Goal: Task Accomplishment & Management: Use online tool/utility

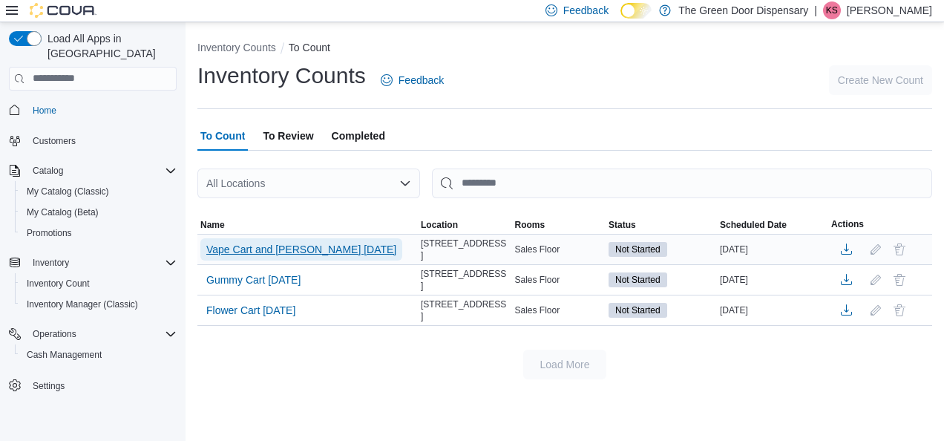
click at [284, 251] on span "Vape Cart and [PERSON_NAME] [DATE]" at bounding box center [301, 249] width 190 height 15
click at [310, 245] on span "Vape Cart and [PERSON_NAME] [DATE]" at bounding box center [301, 249] width 190 height 15
click at [319, 246] on span "Vape Cart and [PERSON_NAME] [DATE]" at bounding box center [301, 249] width 190 height 15
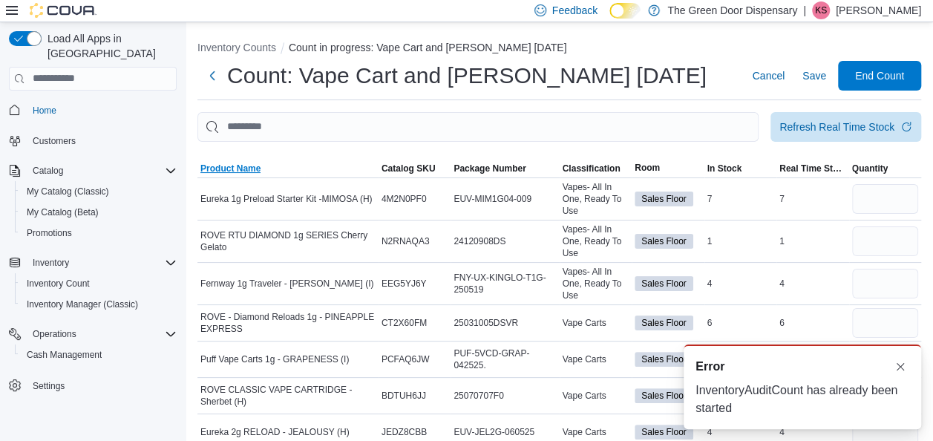
click at [241, 175] on span "Product Name" at bounding box center [287, 169] width 181 height 18
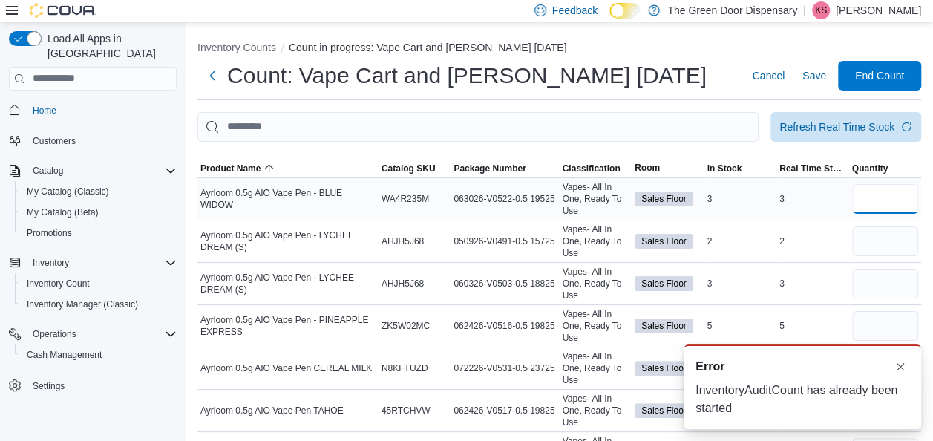
click at [908, 197] on input "number" at bounding box center [885, 199] width 67 height 30
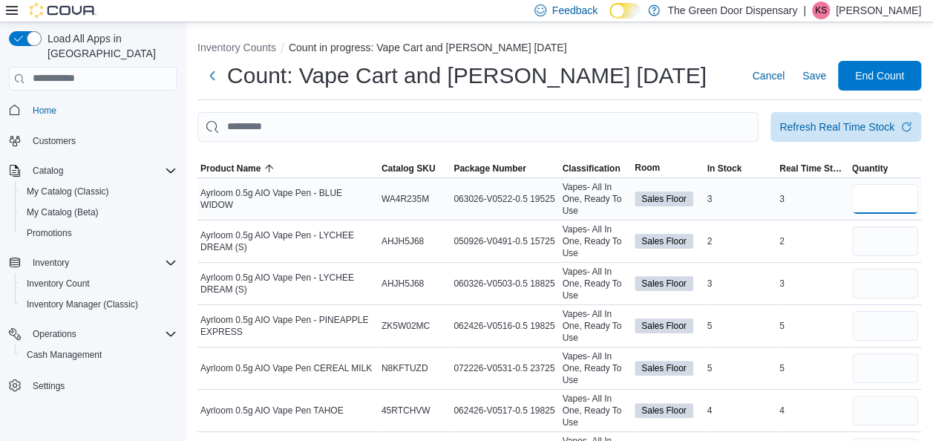
type input "*"
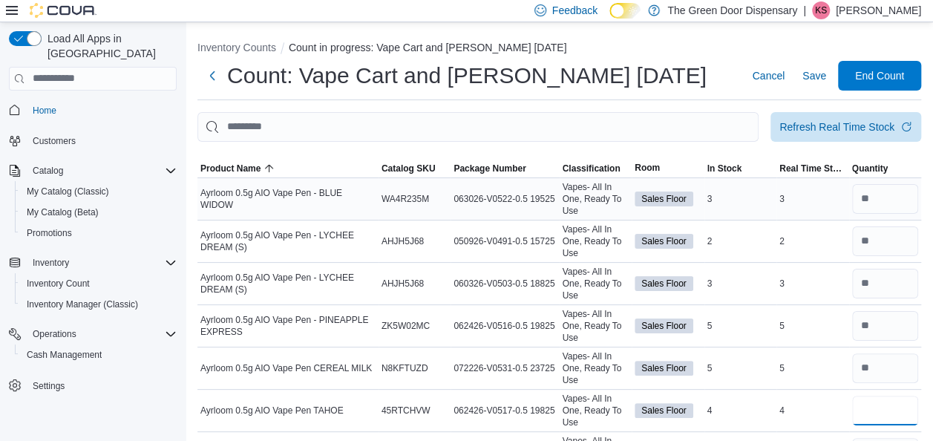
type input "*"
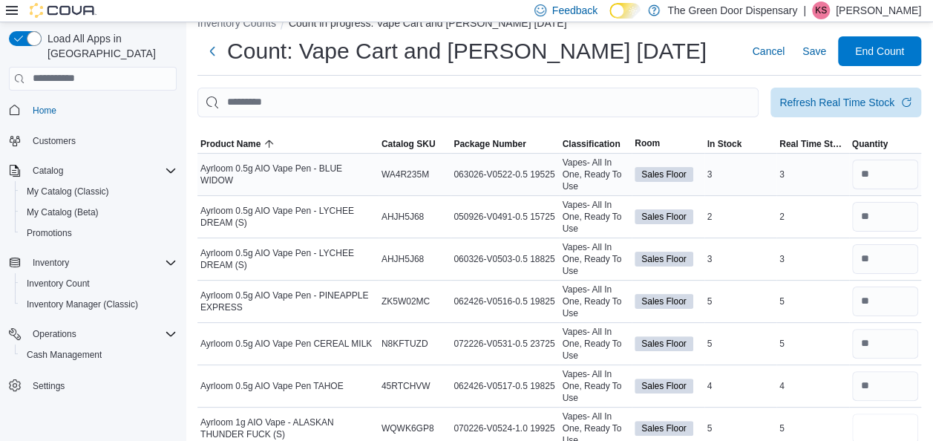
type input "*"
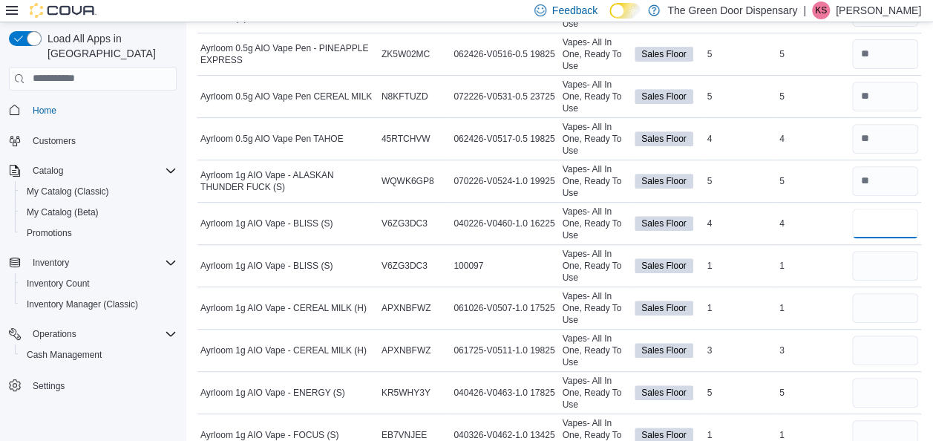
type input "*"
click at [901, 215] on input "number" at bounding box center [885, 224] width 67 height 30
type input "*"
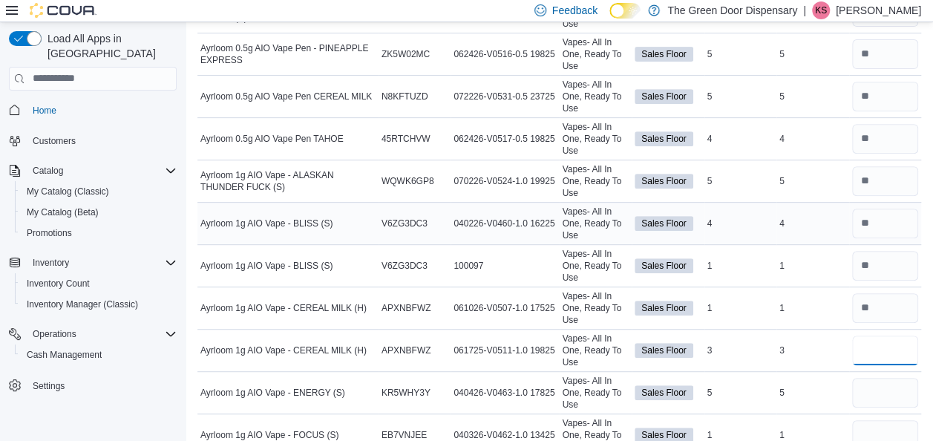
type input "*"
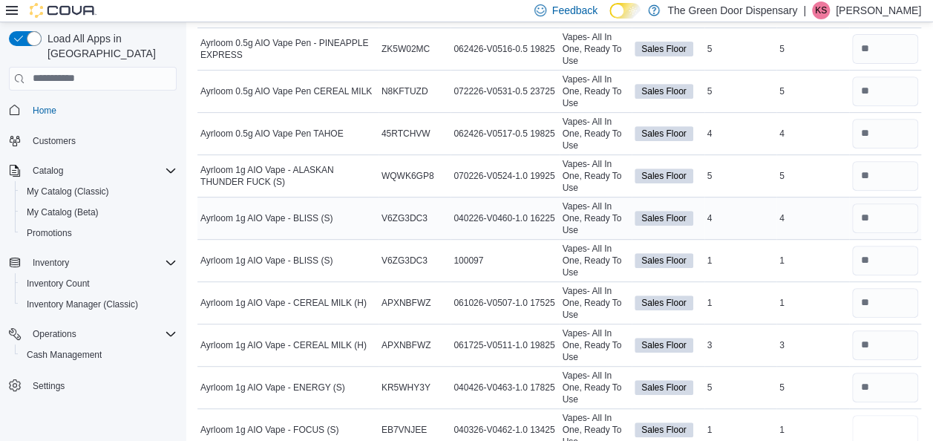
type input "*"
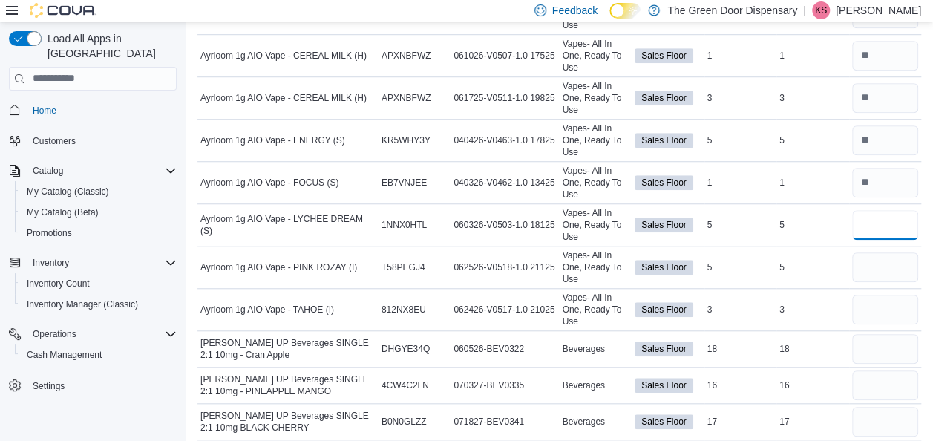
type input "*"
type input "**"
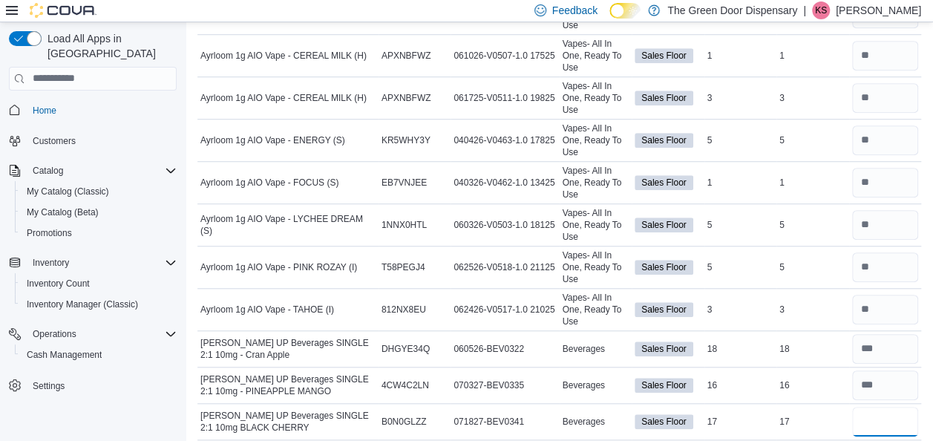
type input "**"
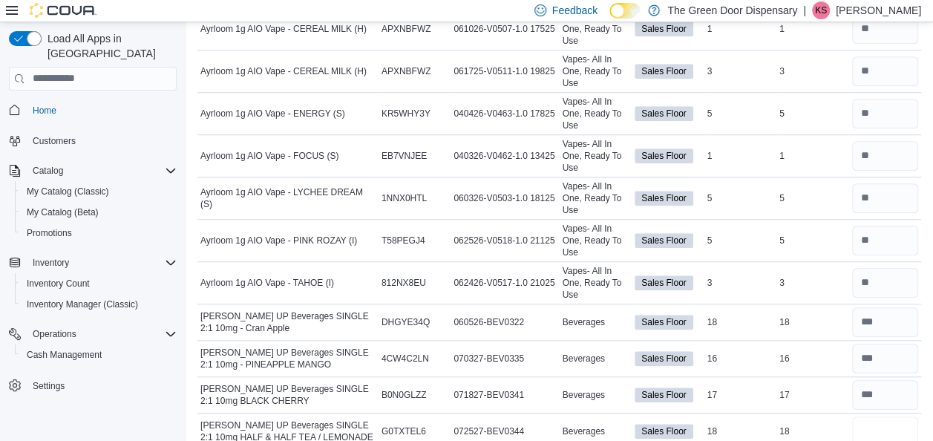
type input "**"
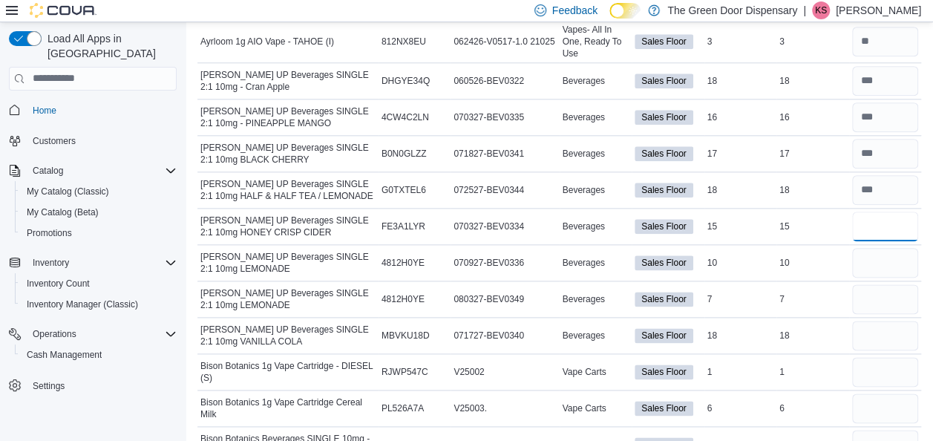
type input "**"
type input "*"
type input "**"
type input "*"
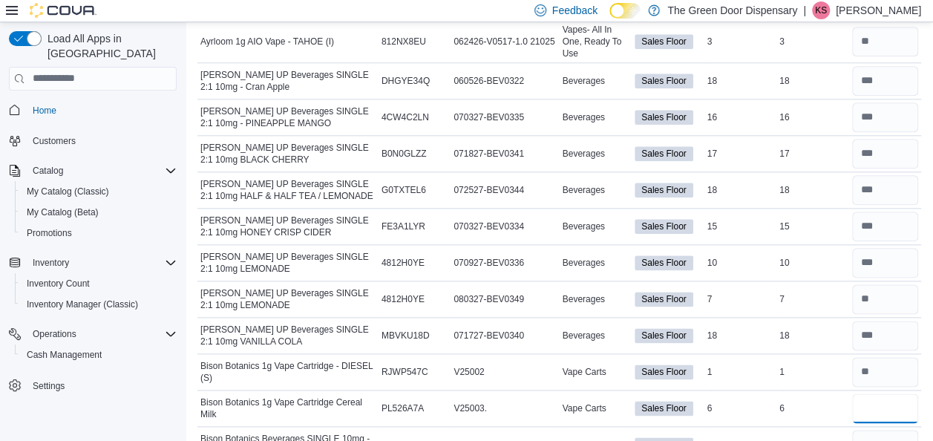
type input "*"
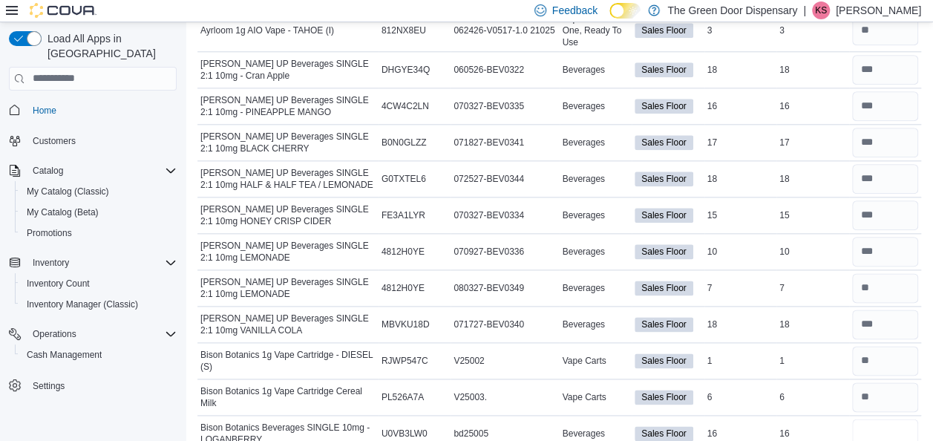
type input "**"
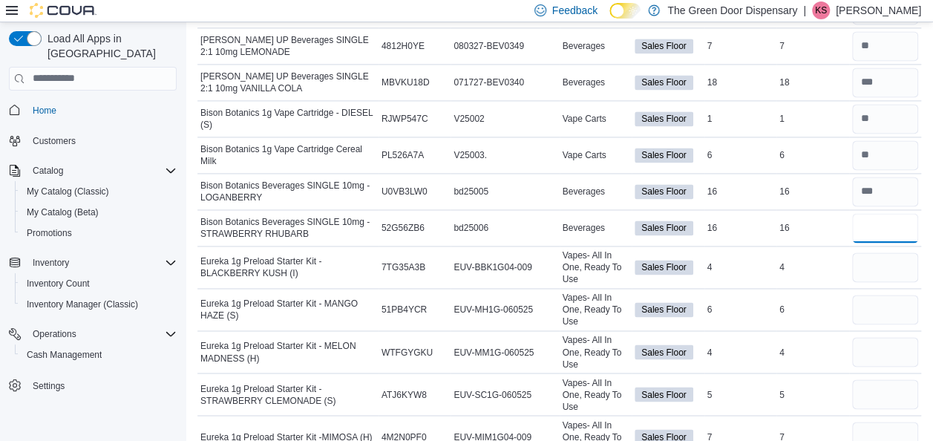
type input "**"
type input "*"
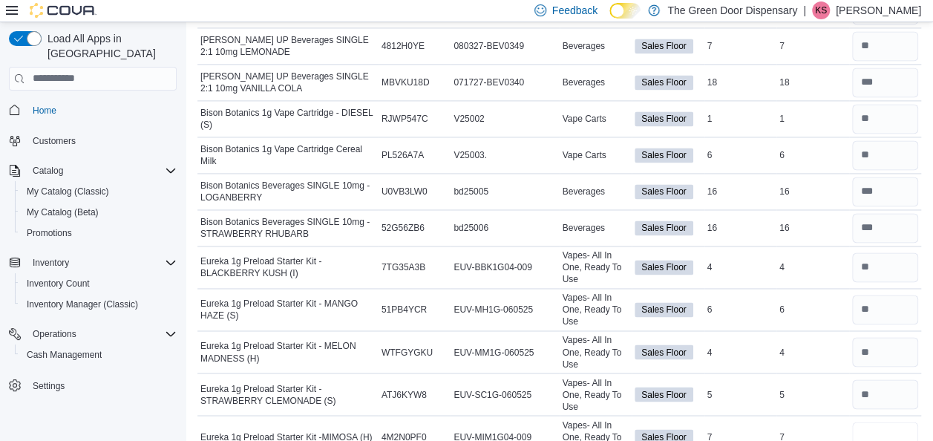
scroll to position [1047, 0]
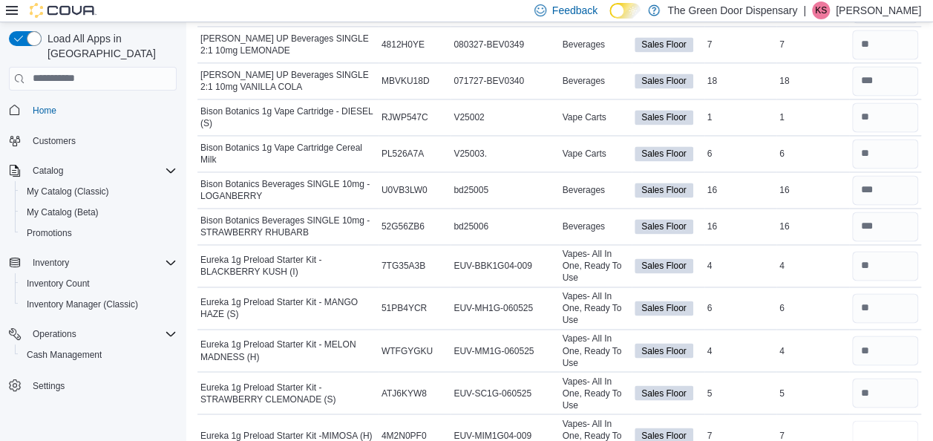
type input "*"
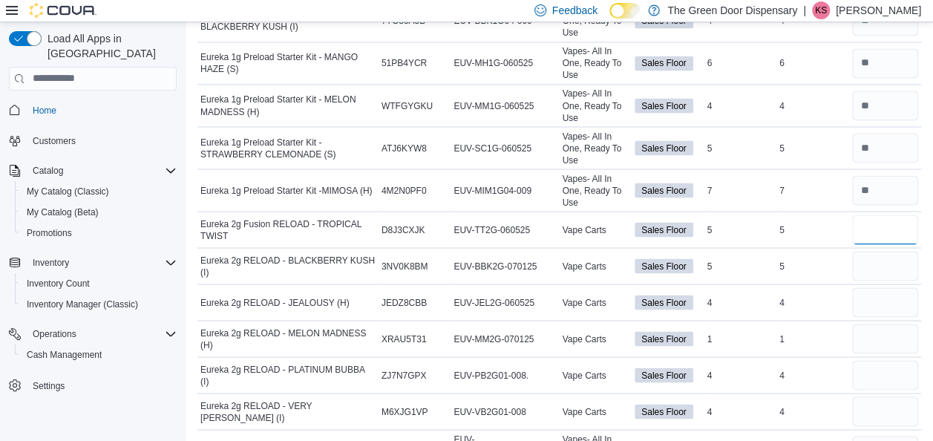
type input "*"
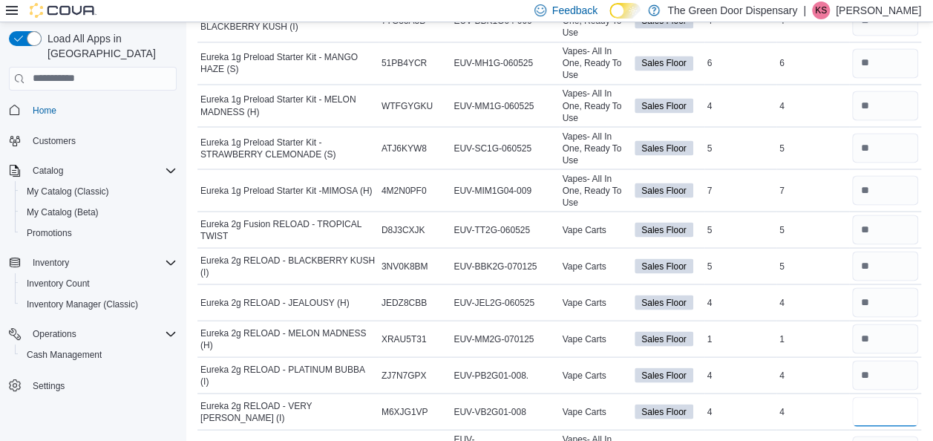
type input "*"
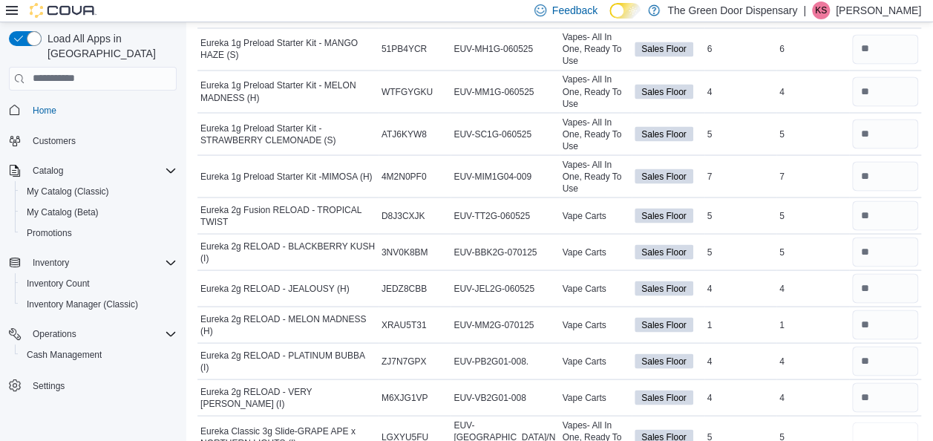
type input "*"
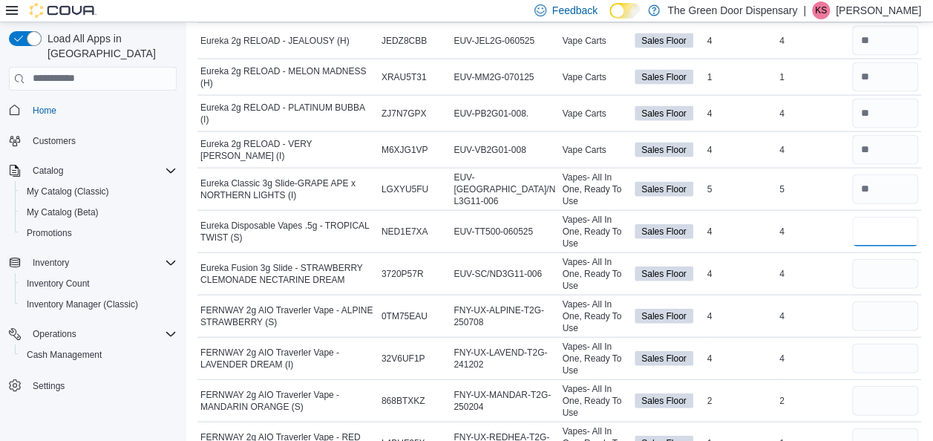
type input "*"
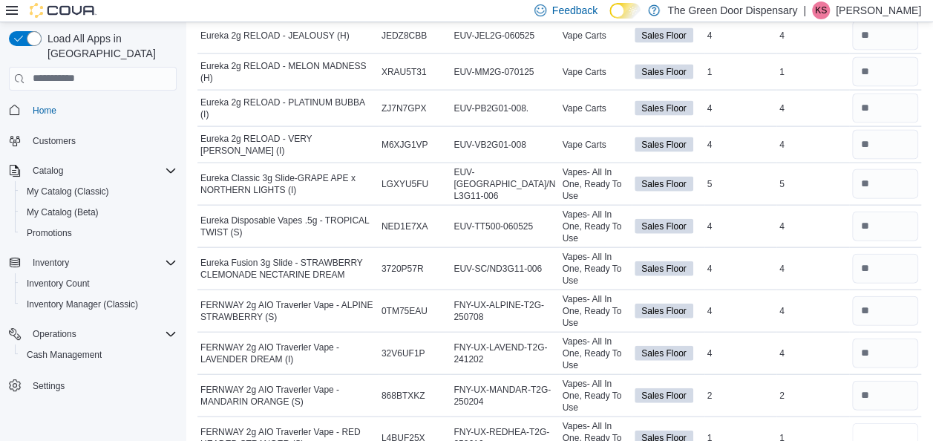
type input "*"
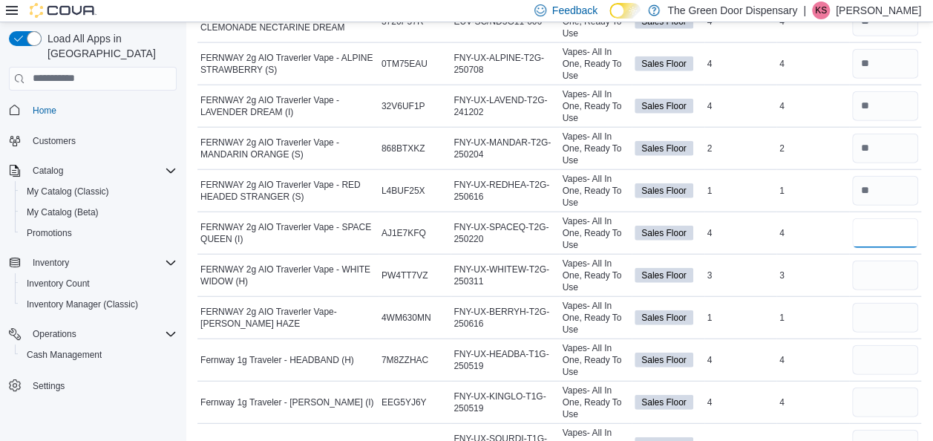
type input "*"
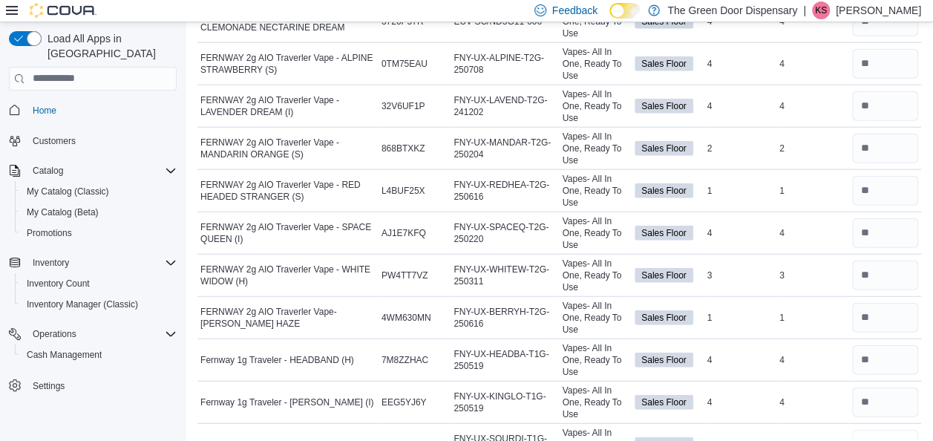
scroll to position [1811, 0]
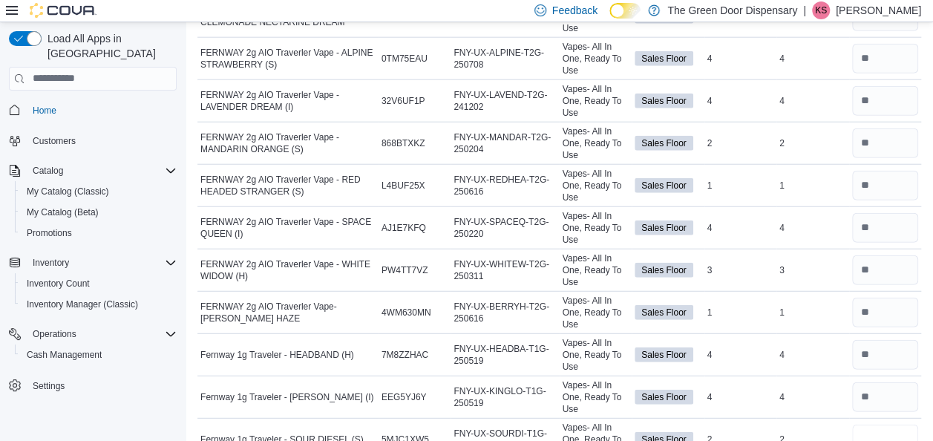
type input "*"
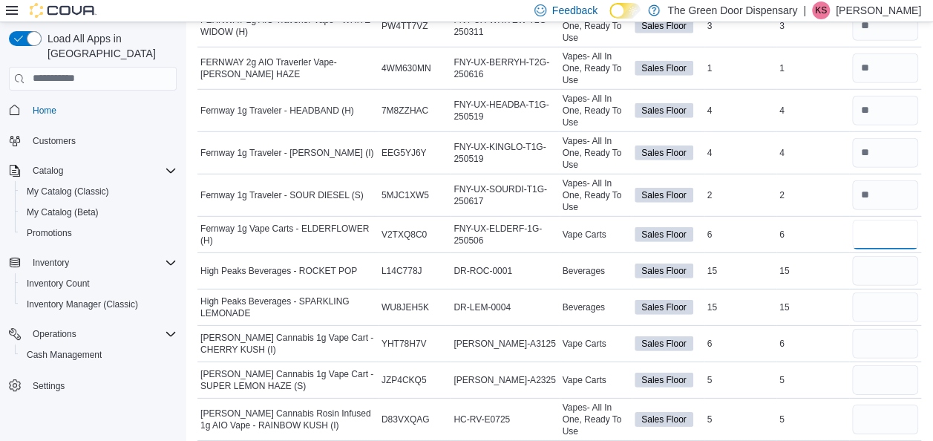
type input "*"
type input "**"
type input "*"
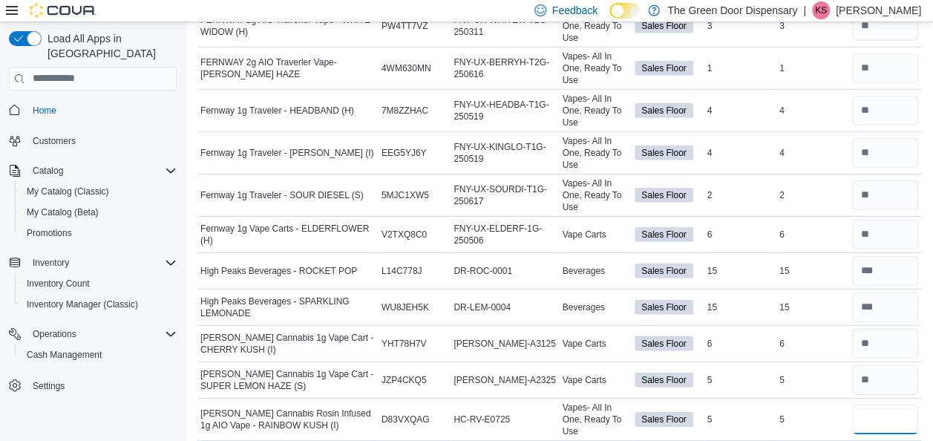
type input "*"
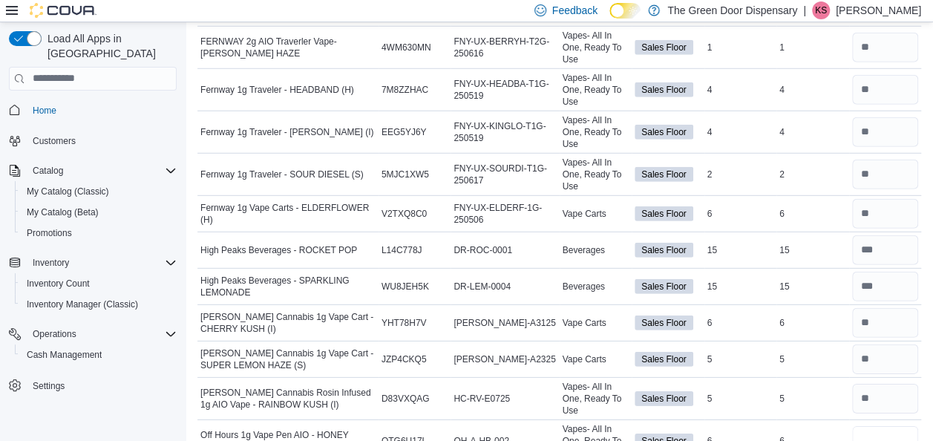
type input "*"
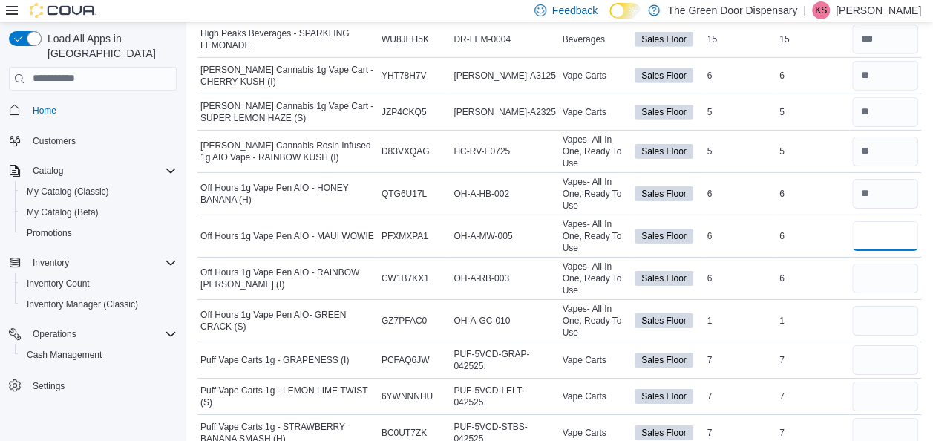
type input "*"
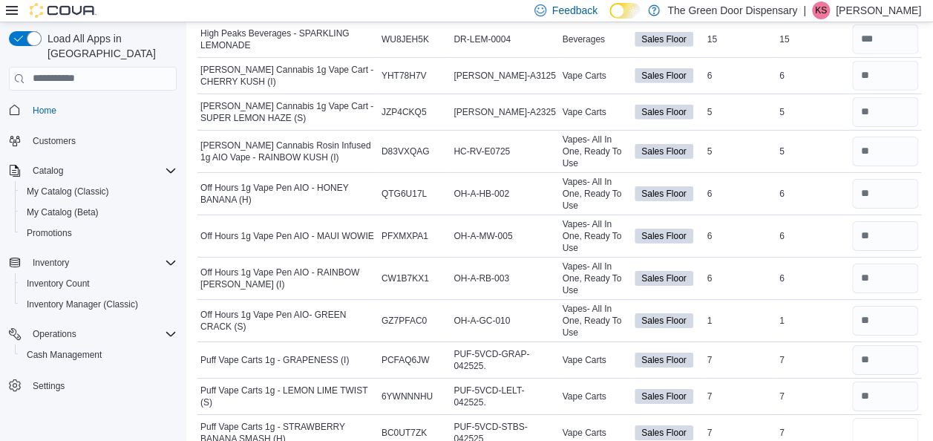
type input "*"
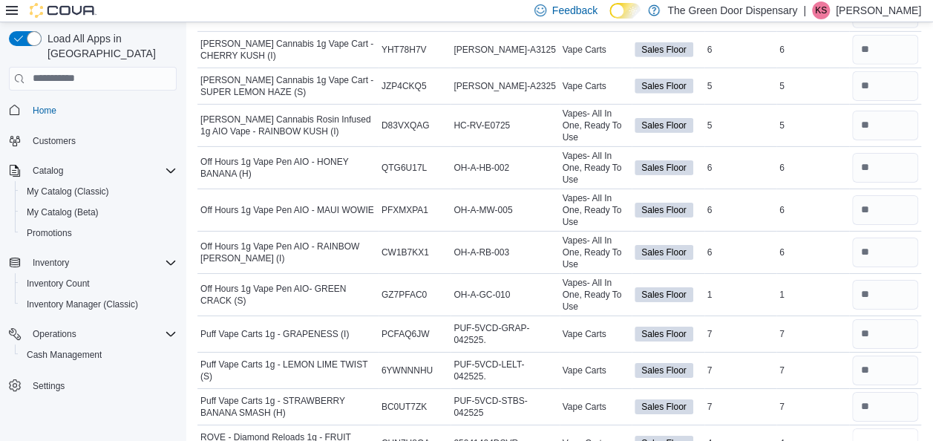
type input "*"
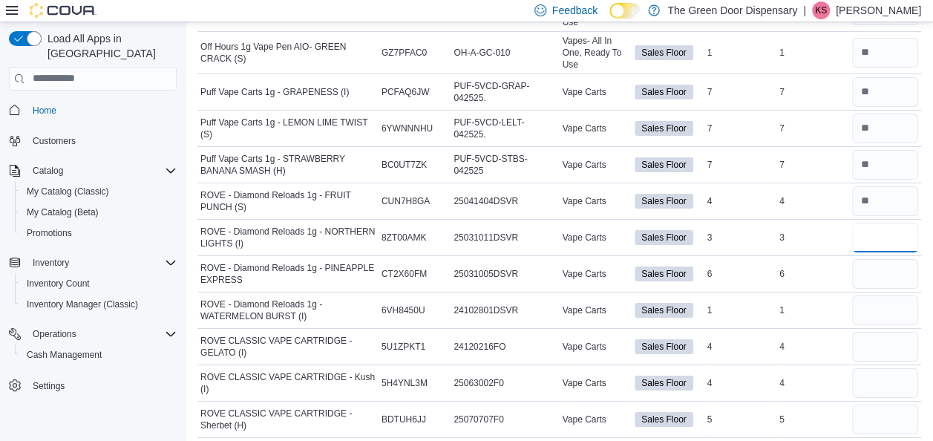
type input "*"
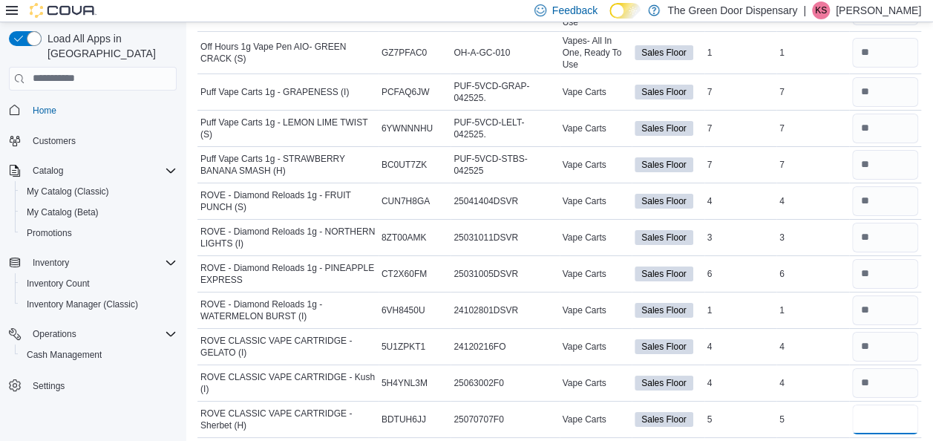
type input "*"
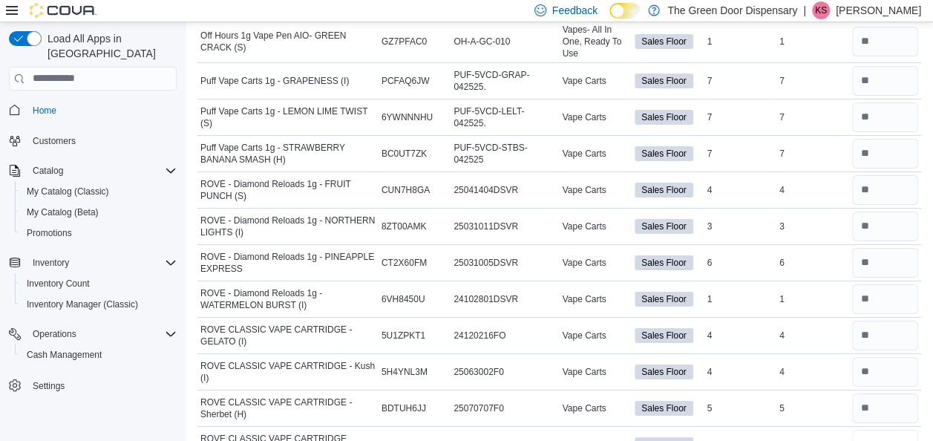
type input "*"
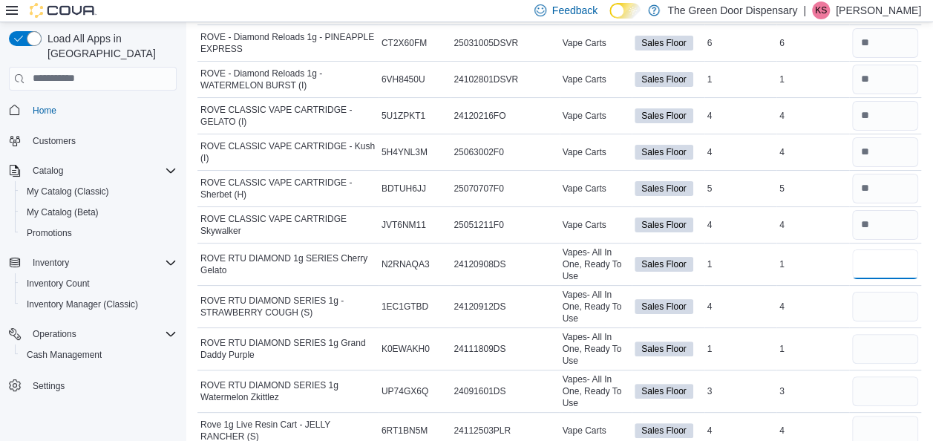
type input "*"
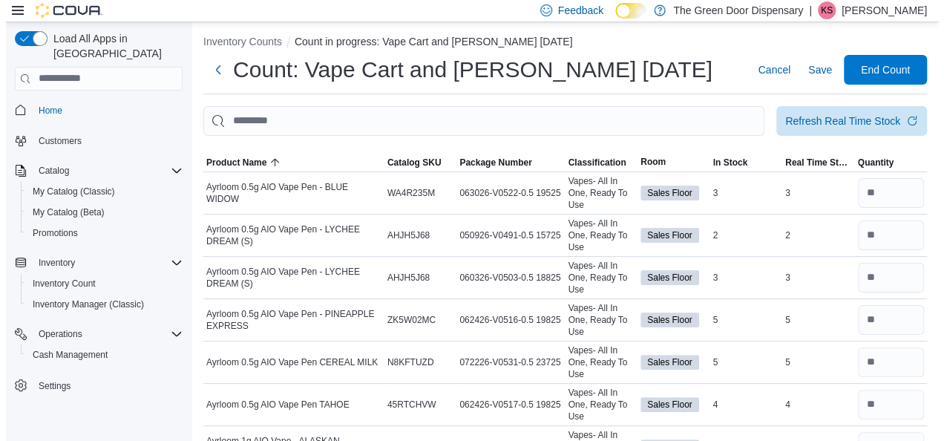
scroll to position [0, 0]
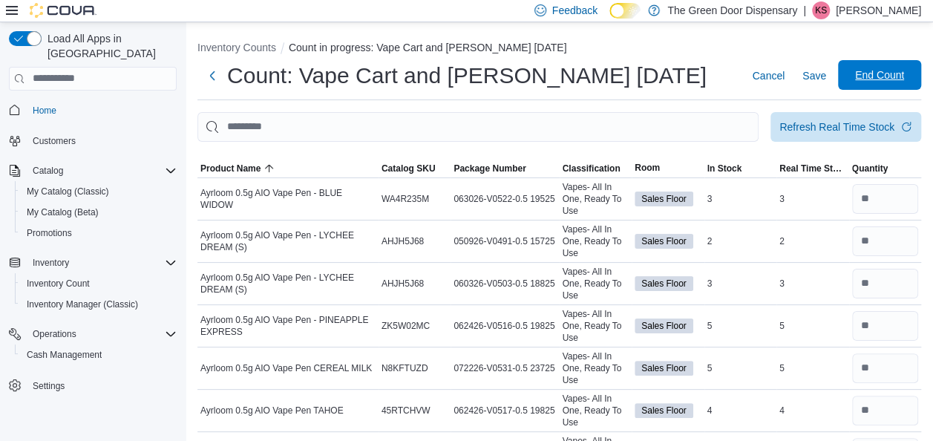
click at [904, 74] on span "End Count" at bounding box center [879, 75] width 49 height 15
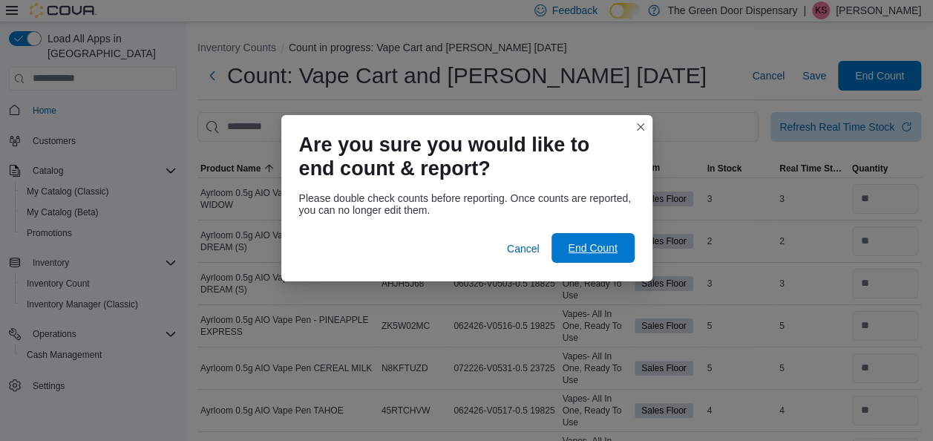
click at [604, 249] on span "End Count" at bounding box center [592, 248] width 49 height 15
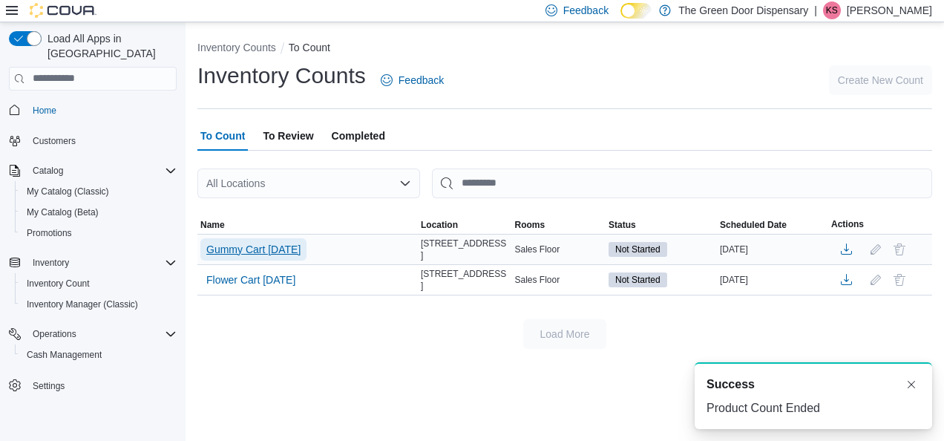
click at [281, 249] on span "Gummy Cart [DATE]" at bounding box center [253, 249] width 94 height 15
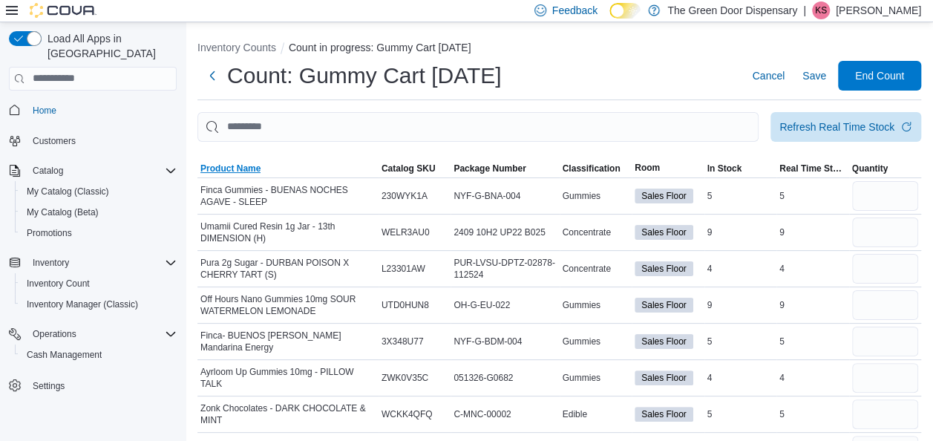
click at [238, 172] on span "Product Name" at bounding box center [230, 169] width 60 height 12
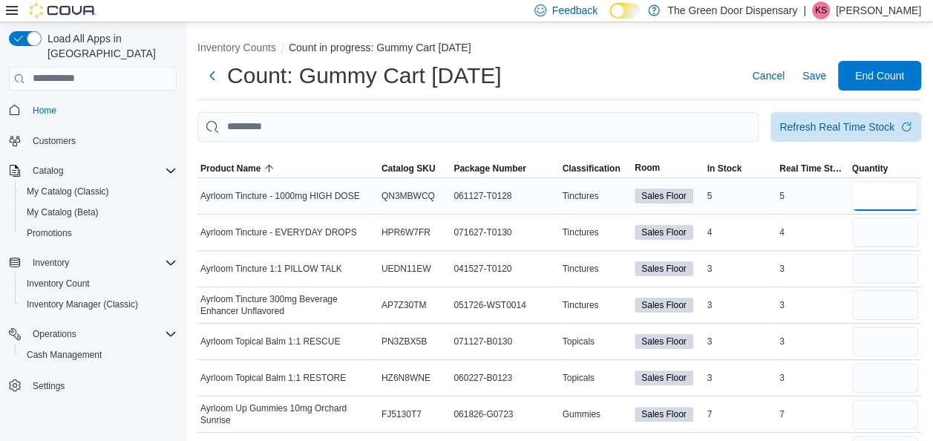
click at [877, 195] on input "number" at bounding box center [885, 196] width 67 height 30
type input "*"
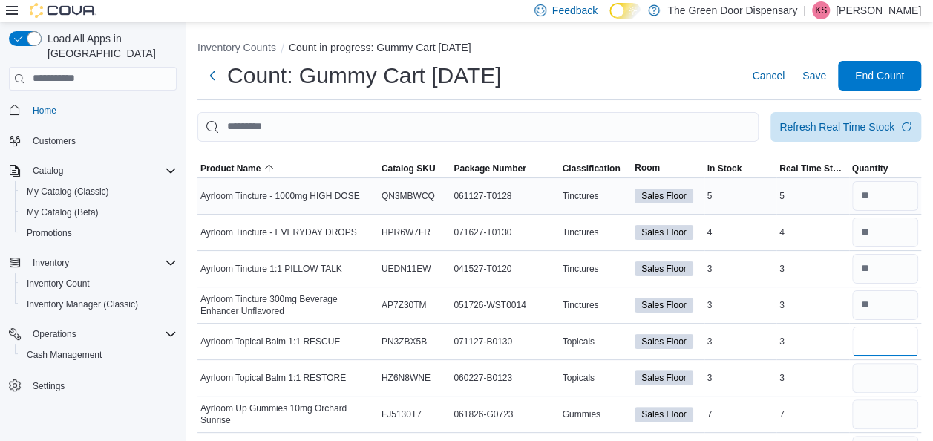
type input "*"
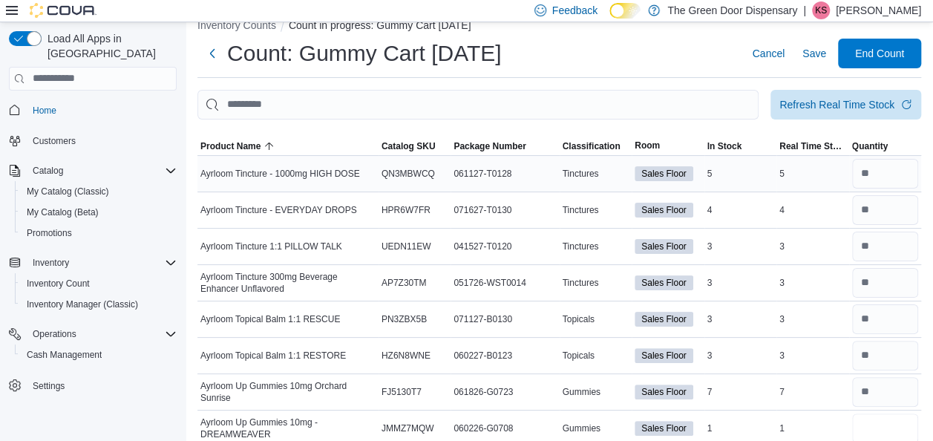
type input "*"
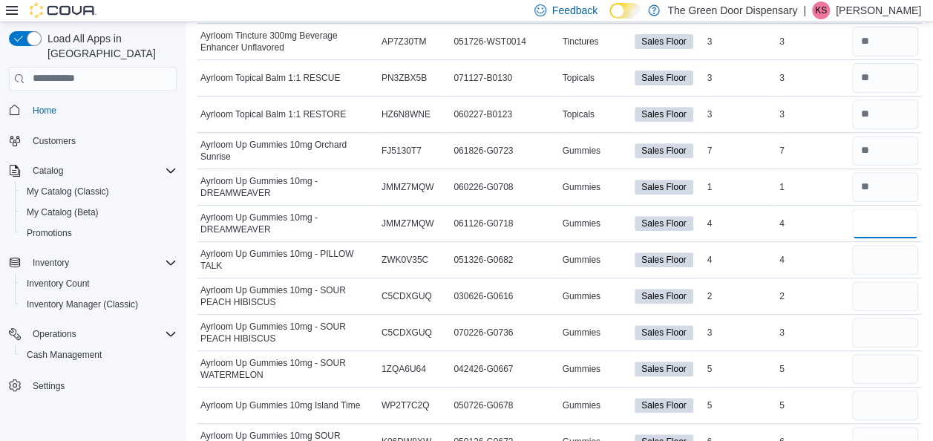
type input "*"
click at [895, 186] on input "number" at bounding box center [885, 187] width 67 height 30
type input "*"
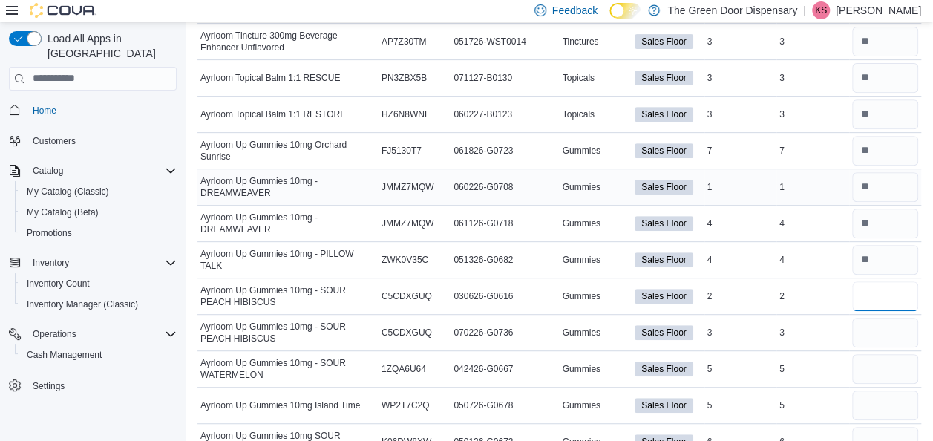
type input "*"
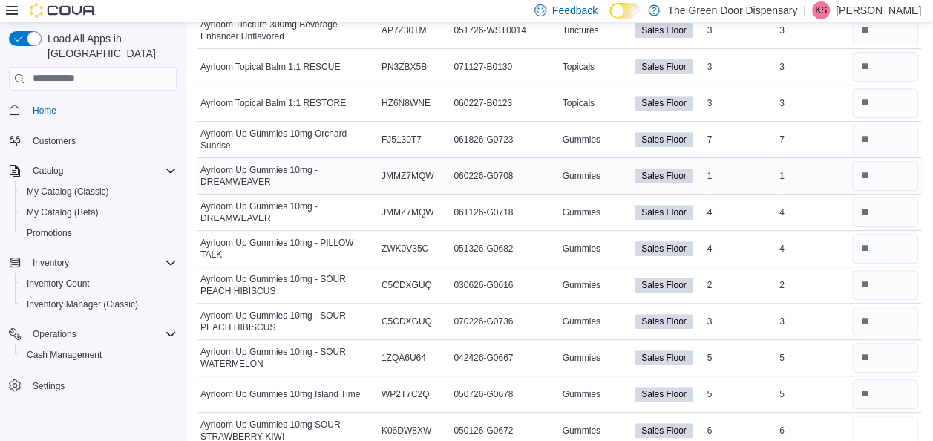
type input "*"
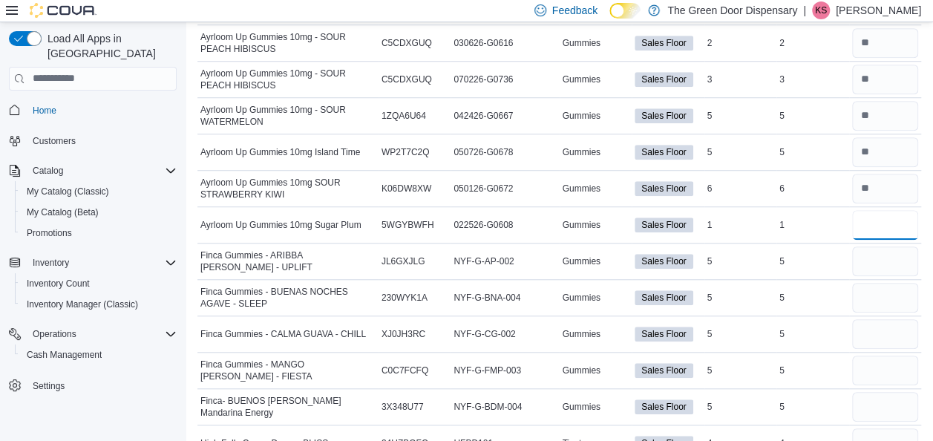
type input "*"
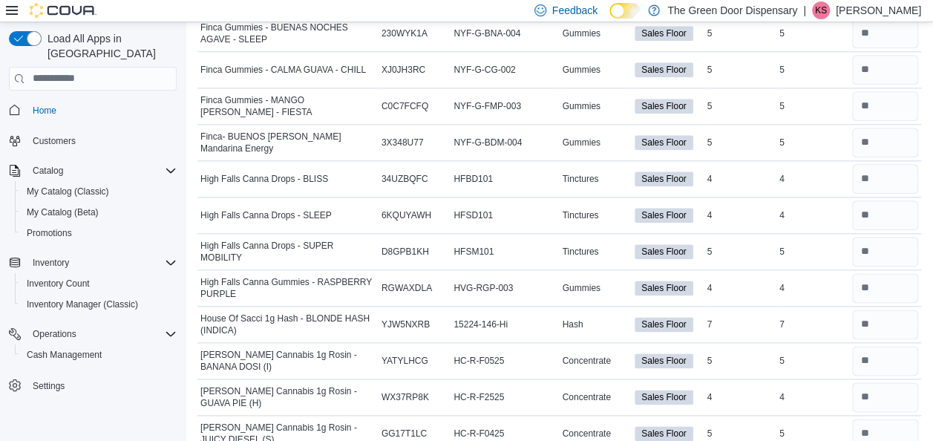
scroll to position [1022, 0]
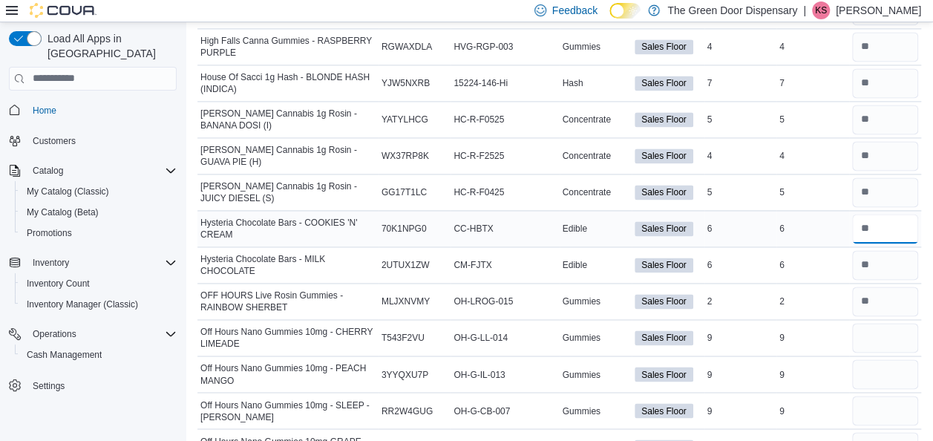
click at [888, 225] on input "number" at bounding box center [885, 229] width 67 height 30
click at [901, 323] on input "number" at bounding box center [885, 338] width 67 height 30
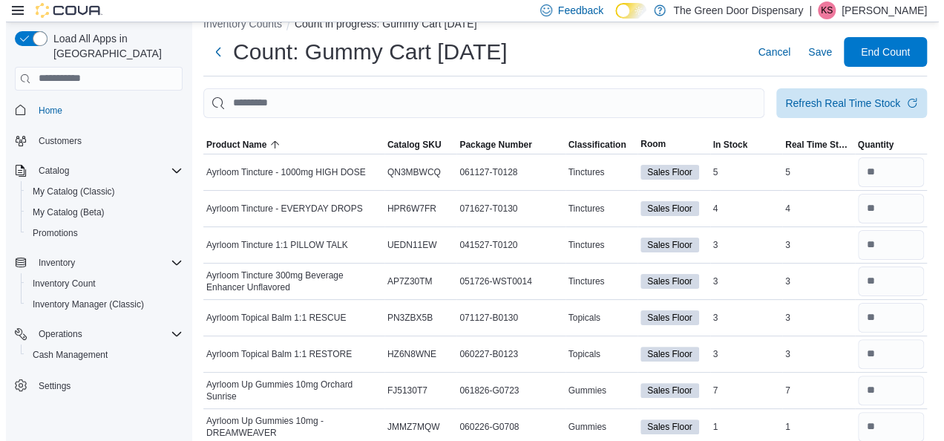
scroll to position [0, 0]
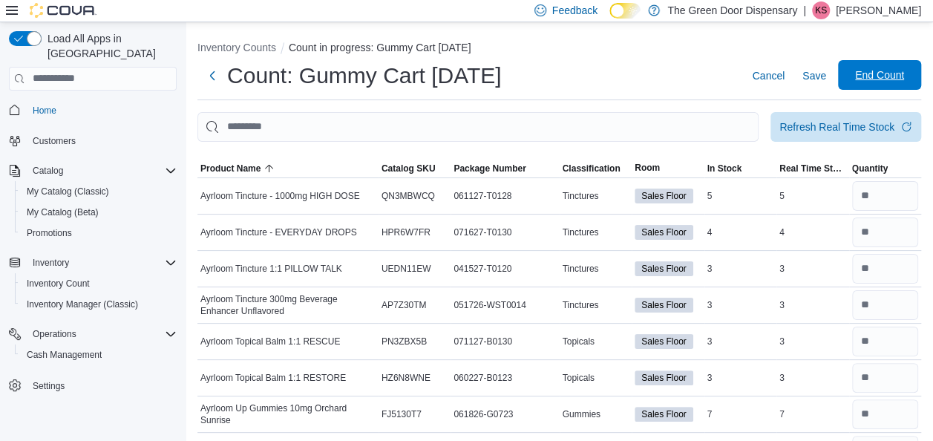
click at [898, 82] on span "End Count" at bounding box center [879, 75] width 49 height 15
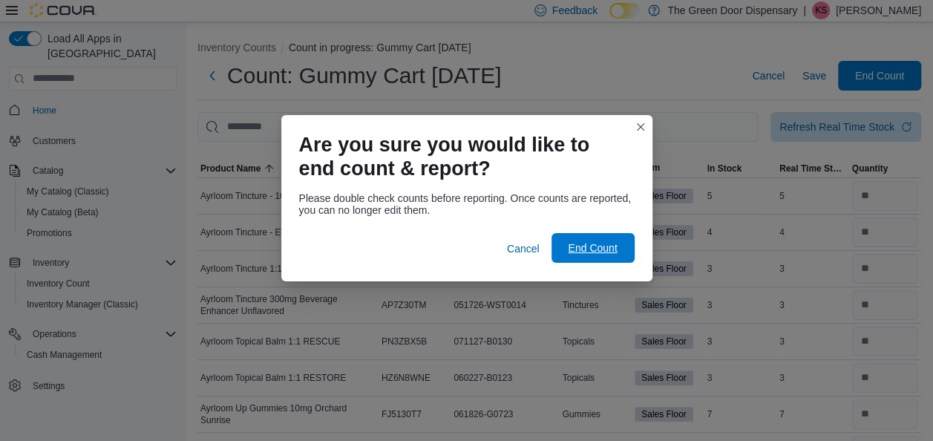
click at [610, 245] on span "End Count" at bounding box center [592, 248] width 49 height 15
